Goal: Find specific page/section: Find specific page/section

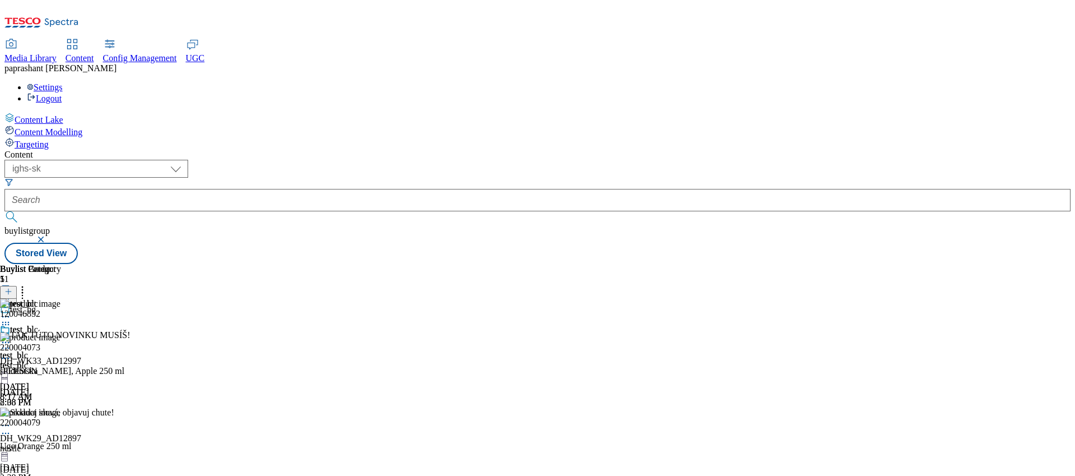
select select "ighs-sk"
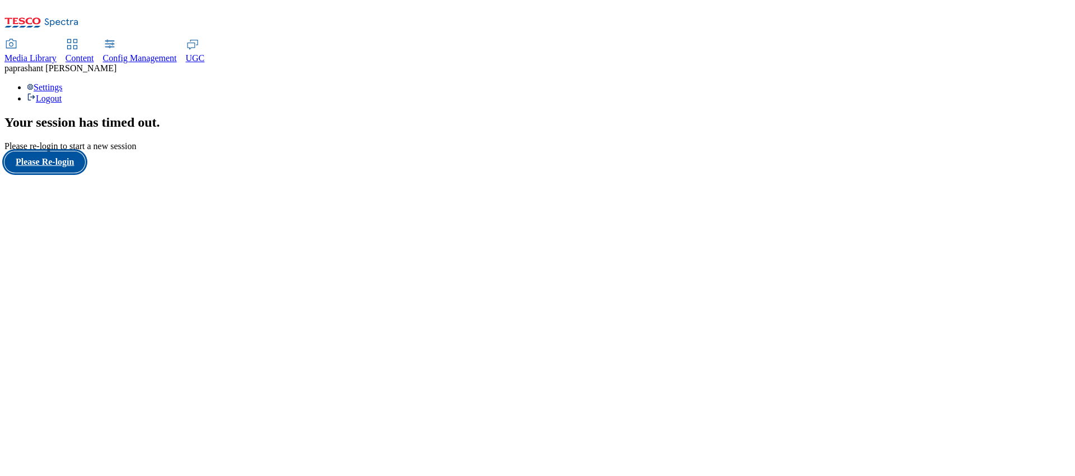
click at [72, 173] on button "Please Re-login" at bounding box center [44, 161] width 81 height 21
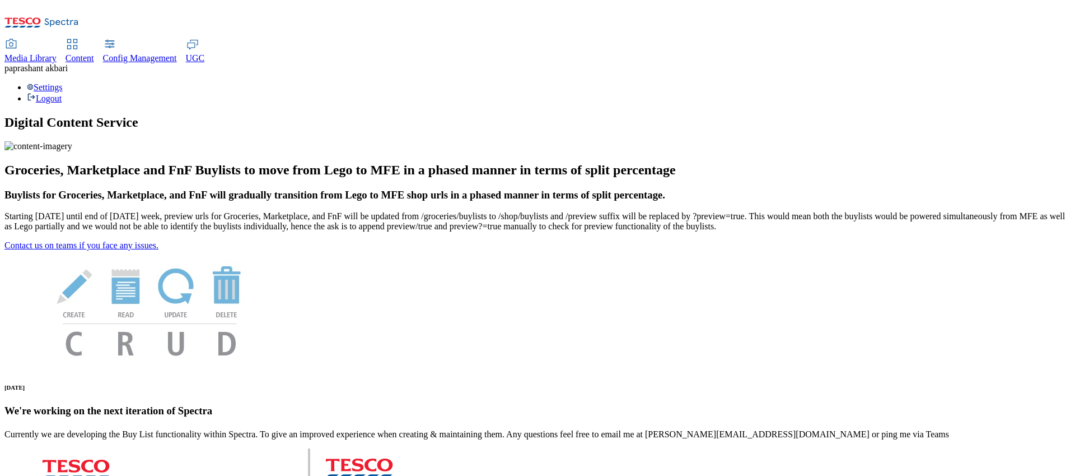
click at [94, 53] on span "Content" at bounding box center [80, 58] width 29 height 10
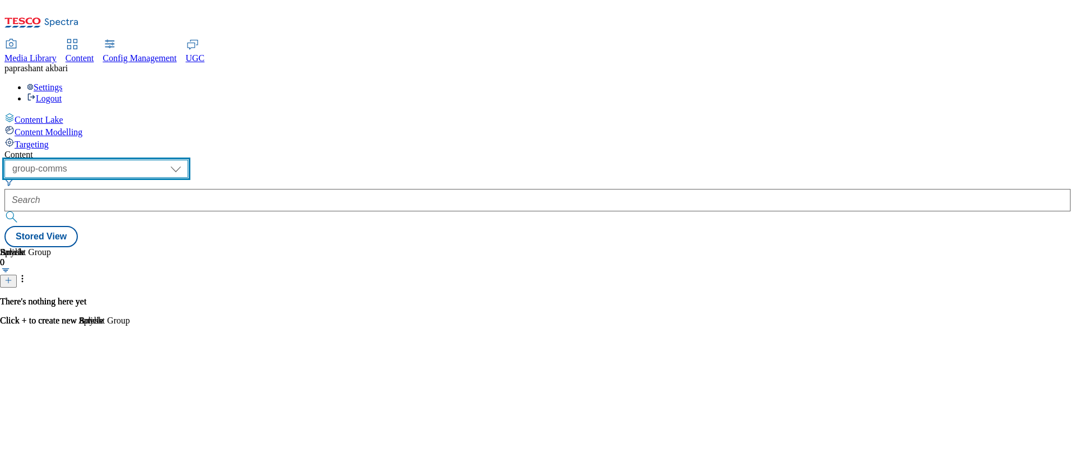
click at [188, 160] on select "dotcom-cz dotcom-hu dotcom-sk fnf-uk ghs-roi ghs-uk group-comms ighs-cz ighs-hu…" at bounding box center [96, 169] width 184 height 18
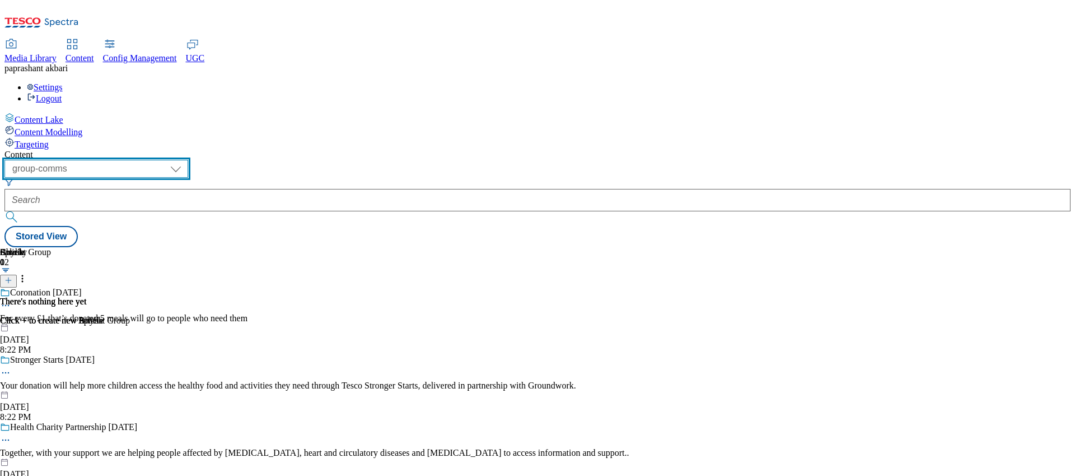
select select "ighs-cz"
click at [146, 160] on select "dotcom-cz dotcom-hu dotcom-sk fnf-uk ghs-roi ghs-uk group-comms ighs-cz ighs-hu…" at bounding box center [96, 169] width 184 height 18
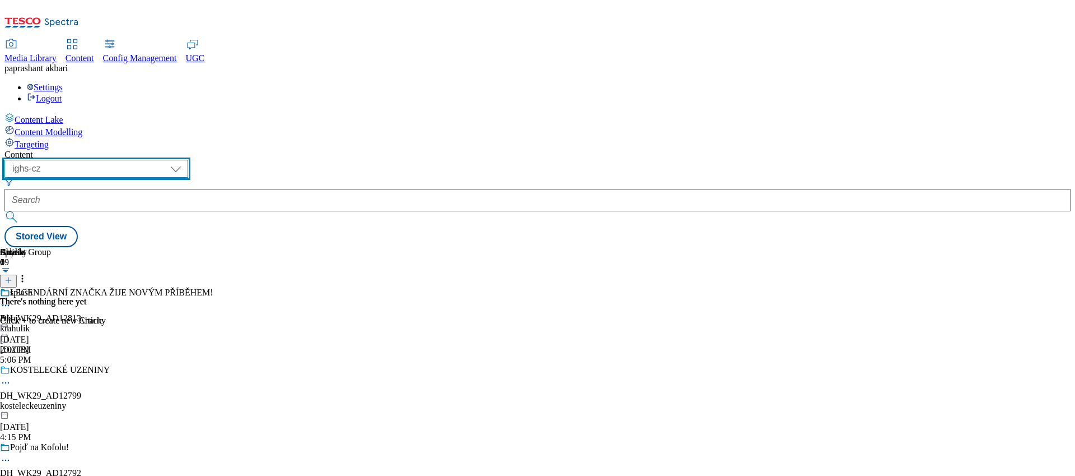
scroll to position [48, 0]
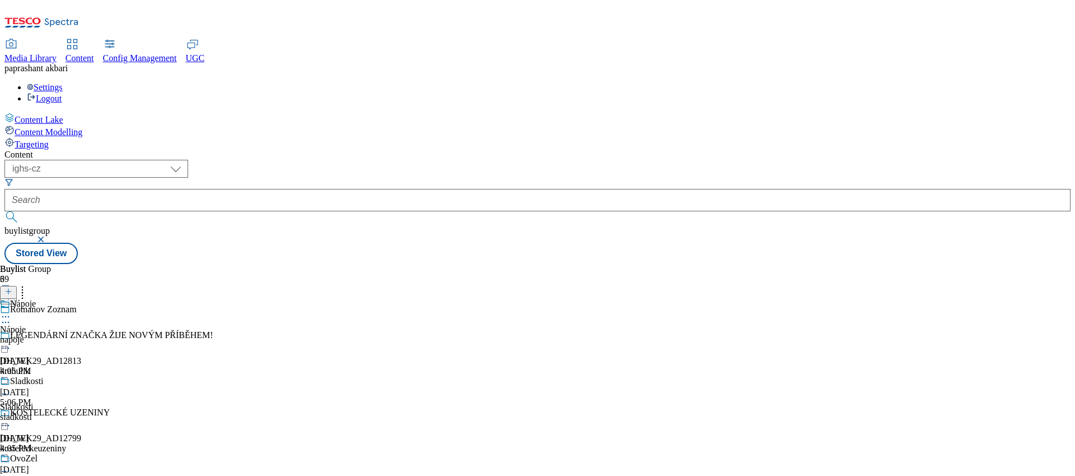
click at [11, 311] on icon at bounding box center [5, 316] width 11 height 11
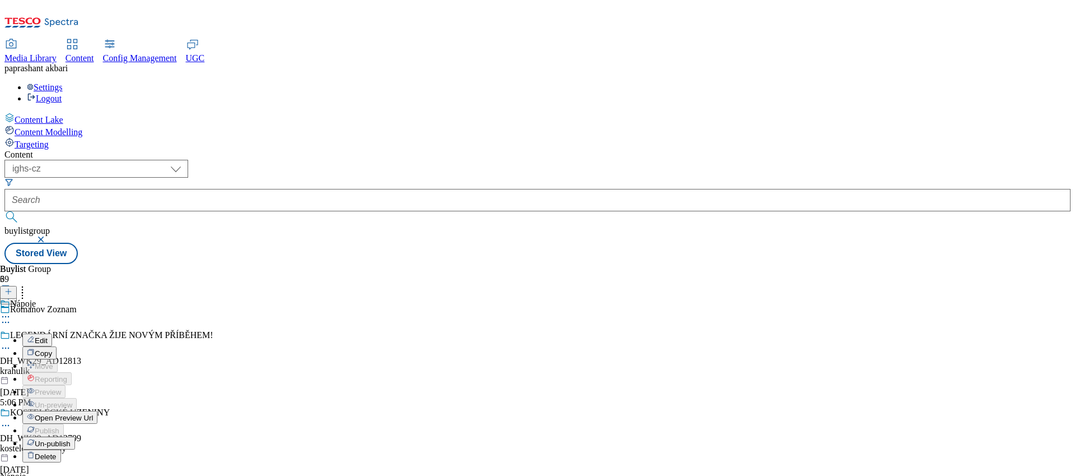
click at [93, 413] on span "Open Preview Url" at bounding box center [64, 417] width 58 height 8
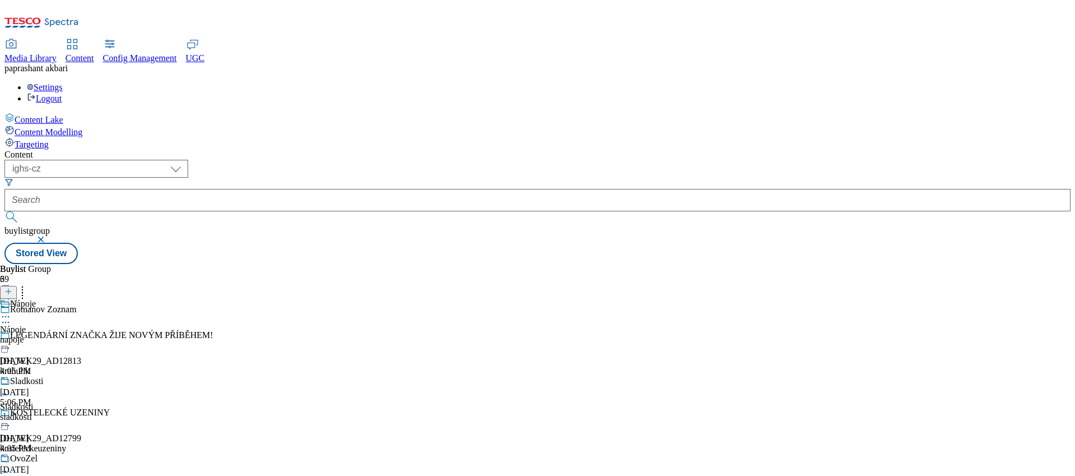
click at [219, 366] on div "krahulik" at bounding box center [109, 371] width 219 height 10
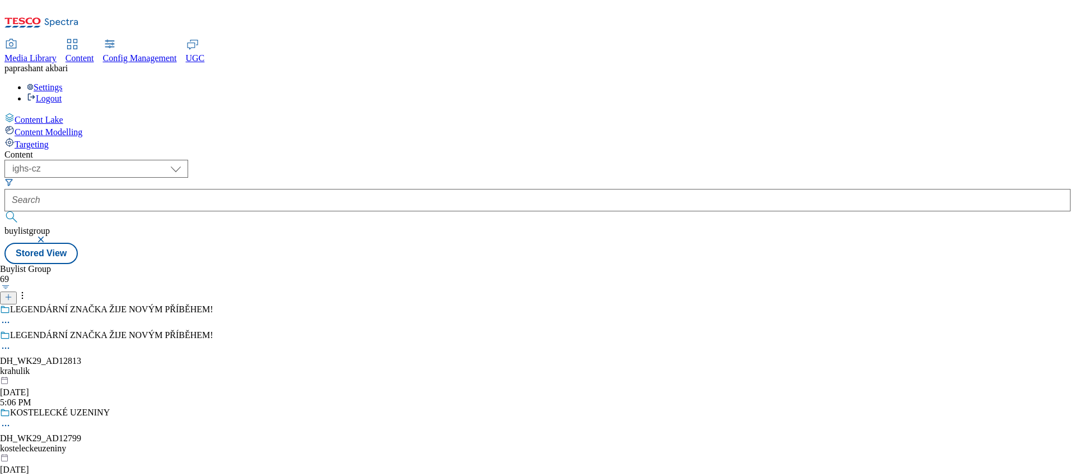
click at [11, 342] on icon at bounding box center [5, 347] width 11 height 11
click at [401, 264] on div "Buylist Group 69 LEGENDÁRNÍ ZNAČKA ŽIJE NOVÝM PŘÍBĚHEM! LEGENDÁRNÍ ZNAČKA ŽIJE …" at bounding box center [537, 264] width 1066 height 0
click at [219, 366] on div "krahulik" at bounding box center [109, 371] width 219 height 10
click at [219, 443] on div "kosteleckeuzeniny" at bounding box center [109, 448] width 219 height 10
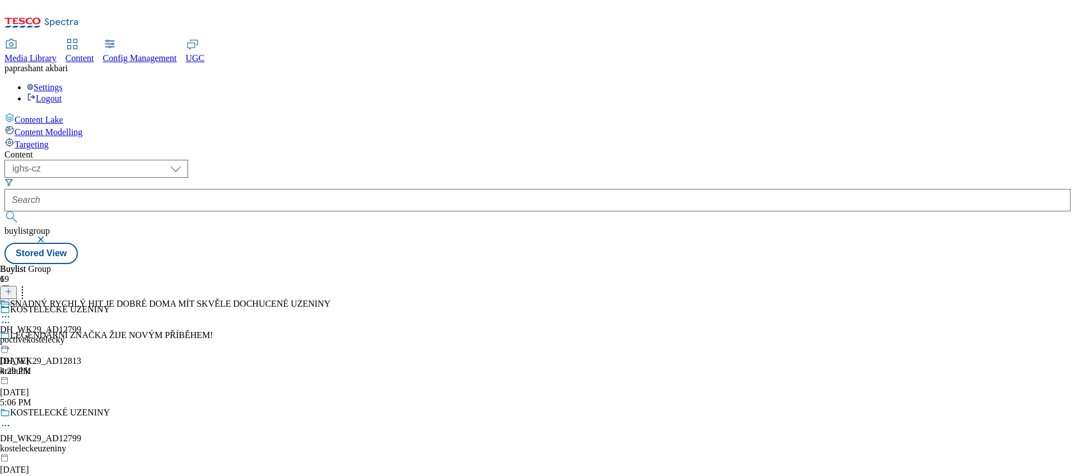
click at [11, 311] on icon at bounding box center [5, 316] width 11 height 11
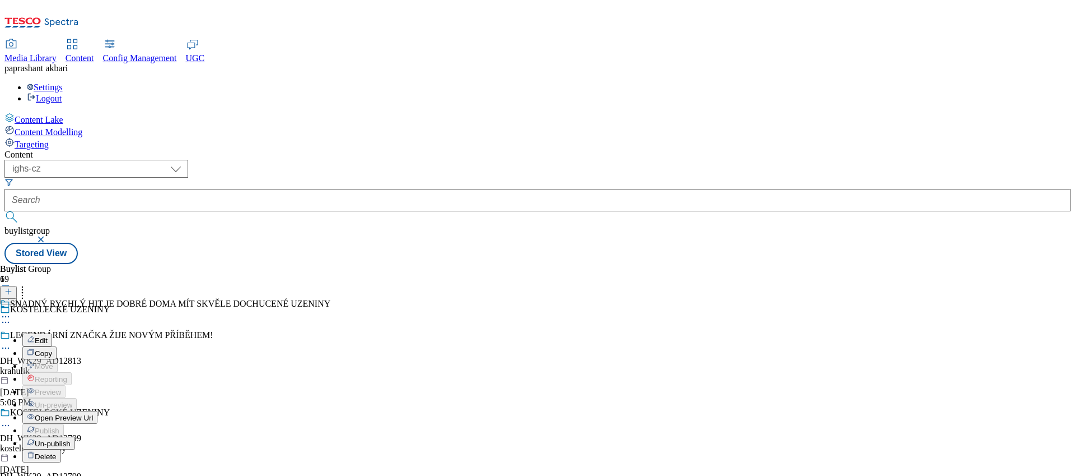
click at [93, 413] on span "Open Preview Url" at bounding box center [64, 417] width 58 height 8
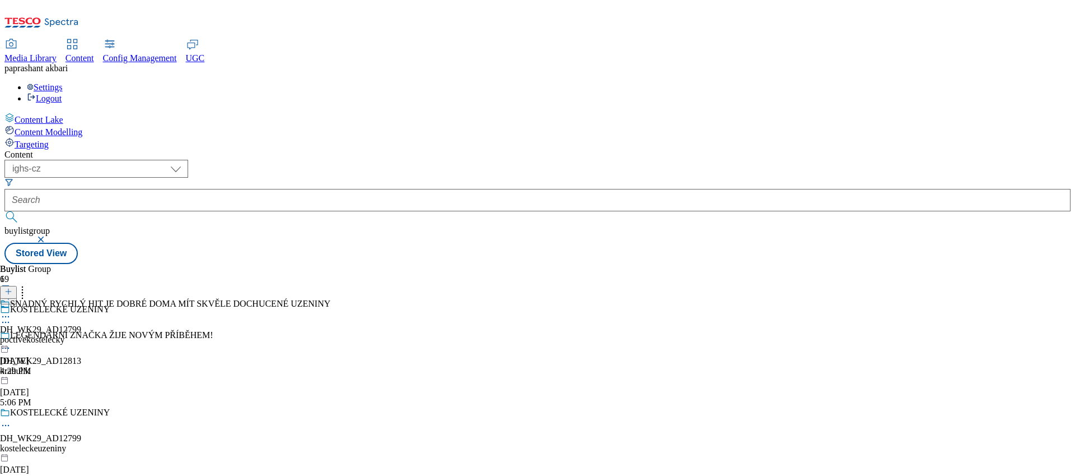
scroll to position [870, 0]
